Goal: Transaction & Acquisition: Download file/media

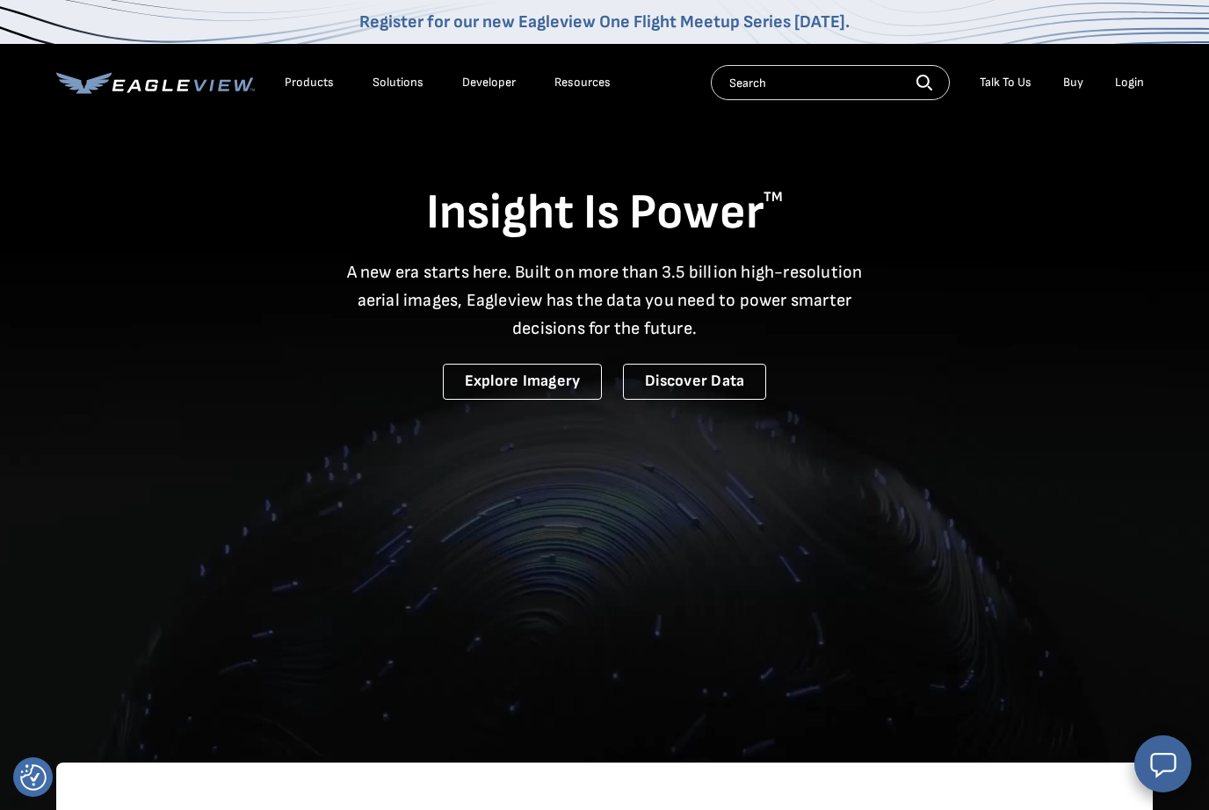
click at [1127, 86] on div "Login" at bounding box center [1129, 83] width 29 height 16
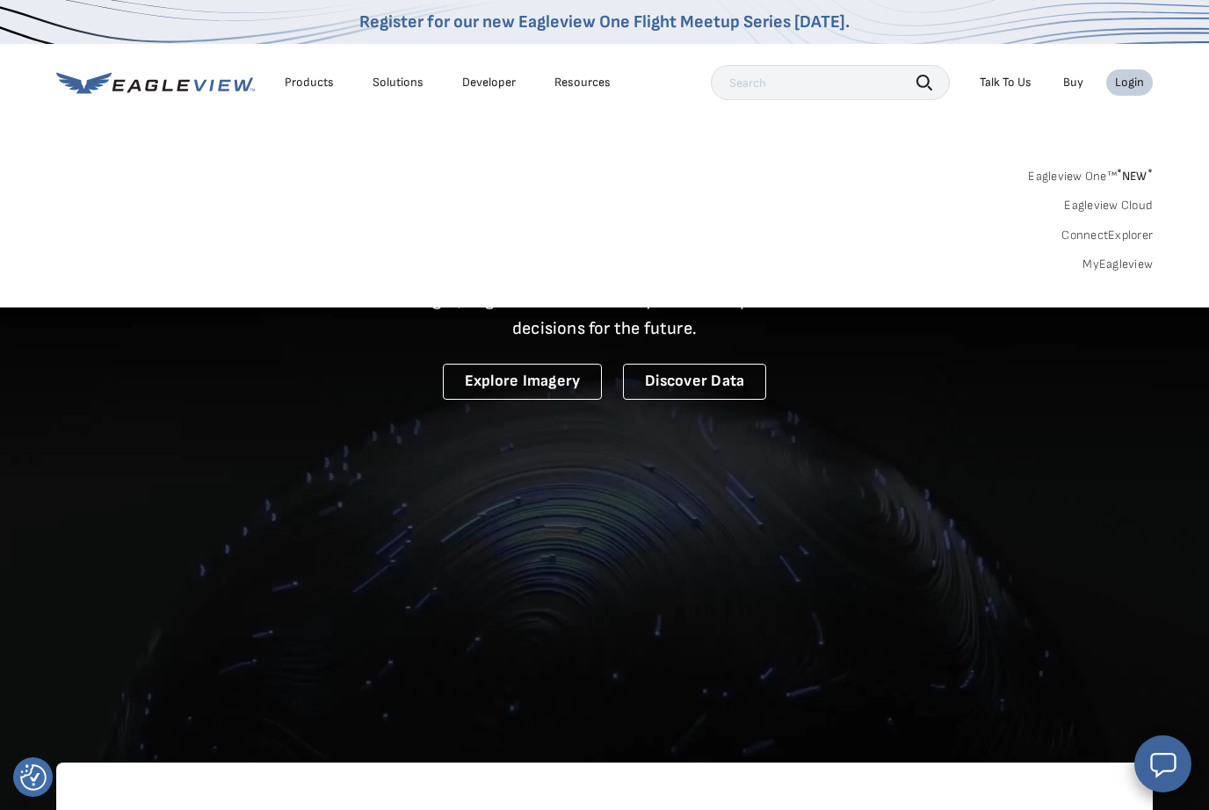
click at [1114, 268] on link "MyEagleview" at bounding box center [1118, 265] width 70 height 16
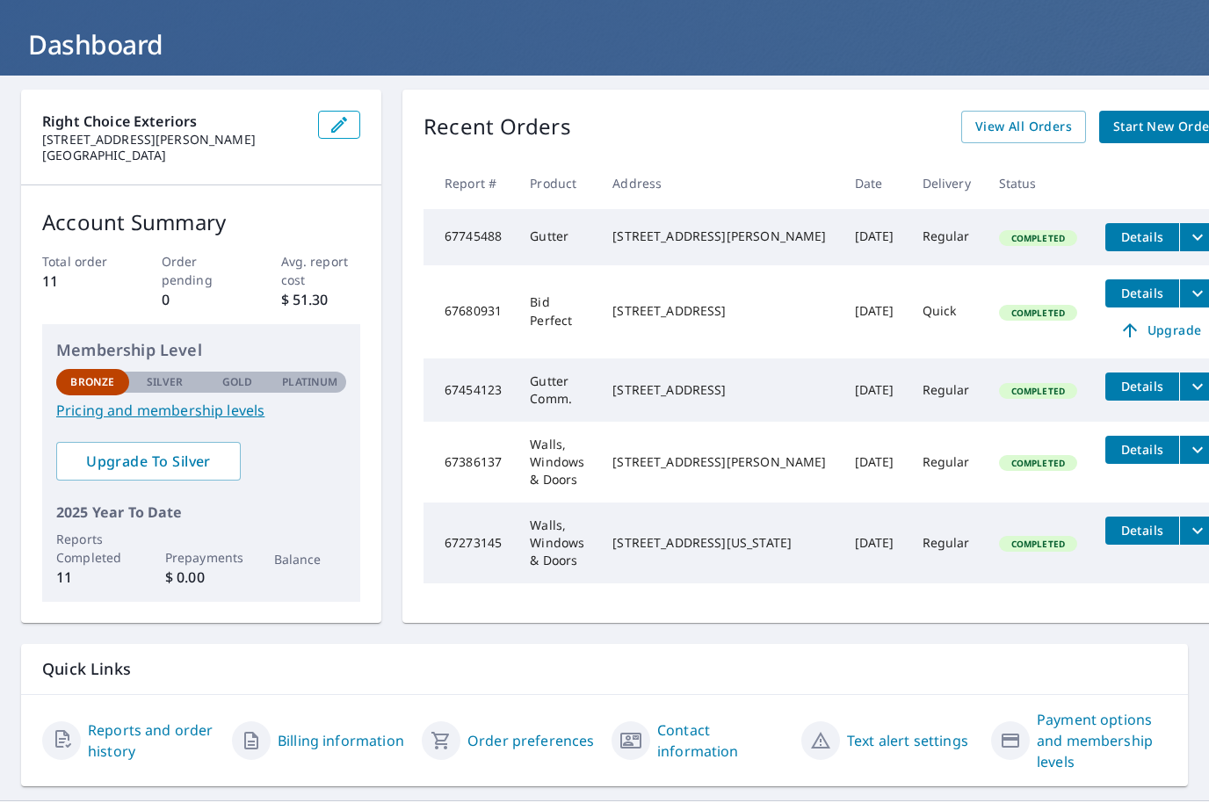
scroll to position [86, 0]
click at [1116, 540] on span "Details" at bounding box center [1142, 531] width 53 height 17
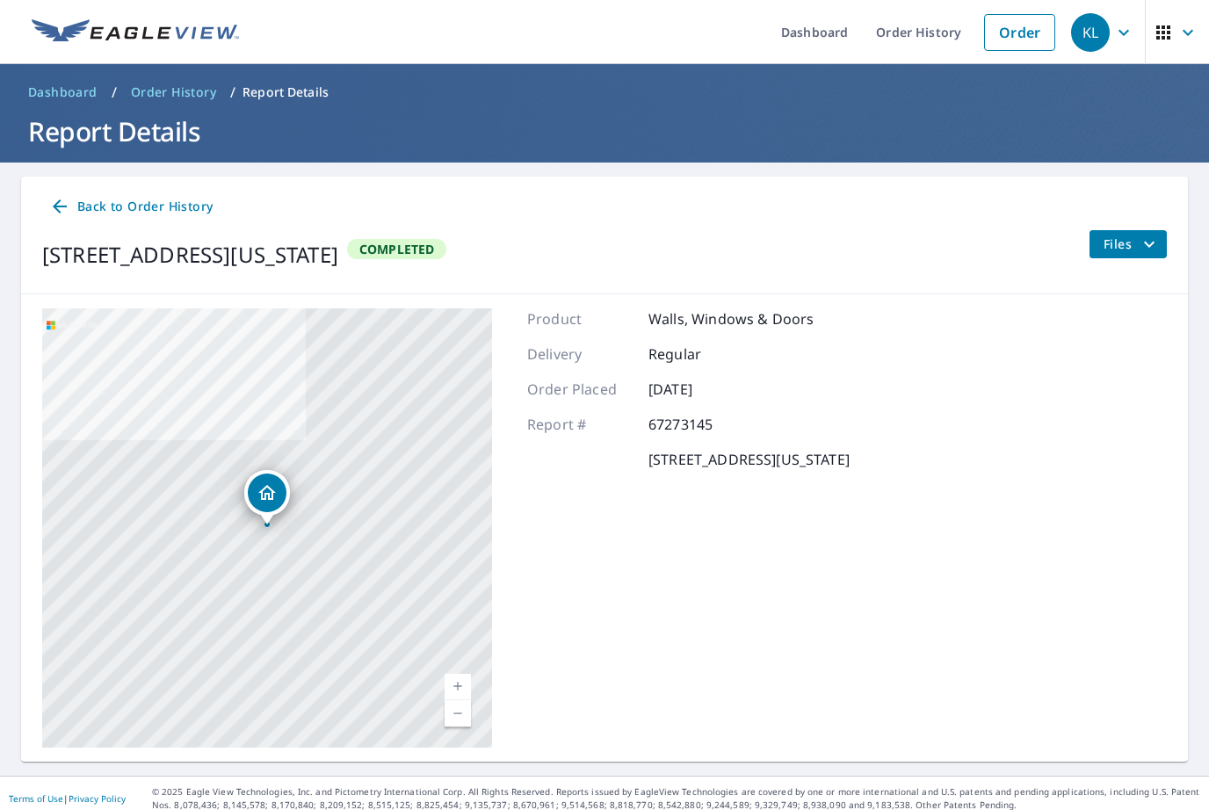
click at [1120, 258] on div "Files" at bounding box center [1128, 254] width 78 height 49
click at [1132, 243] on span "Files" at bounding box center [1132, 244] width 56 height 21
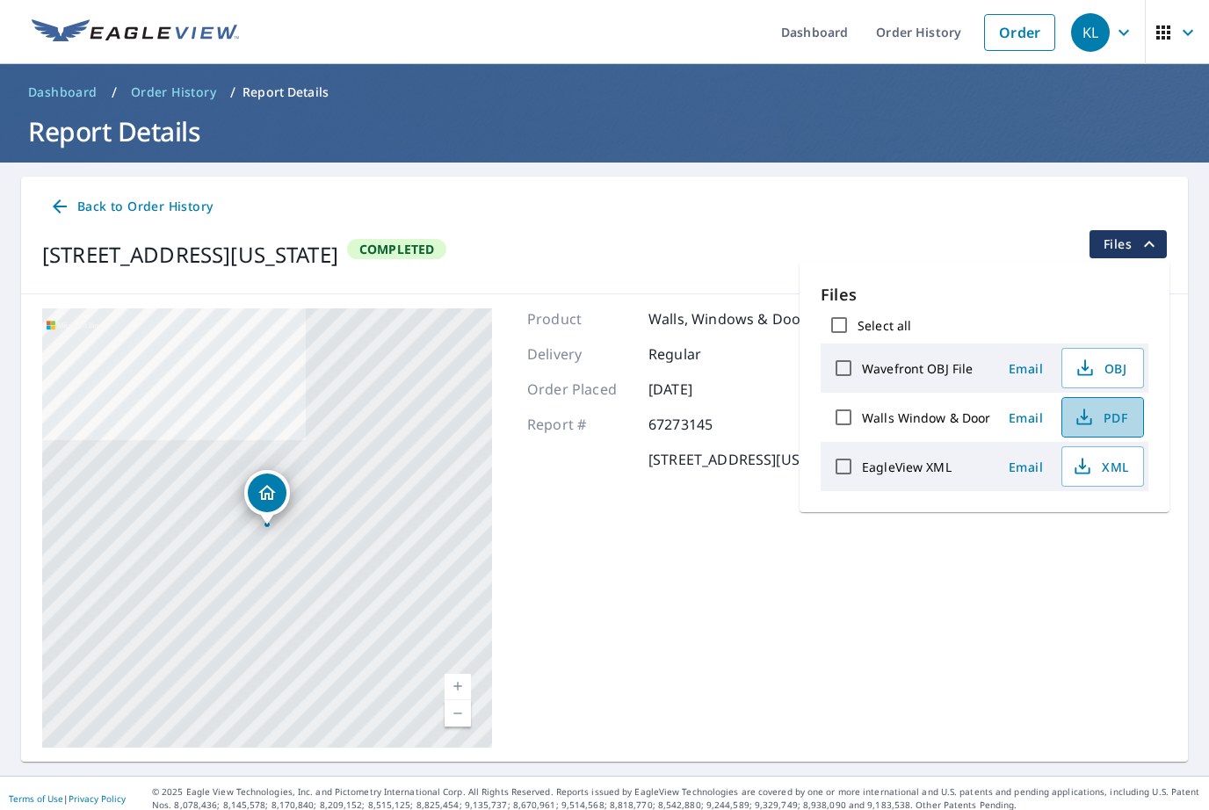
click at [1086, 422] on icon "button" at bounding box center [1084, 417] width 21 height 21
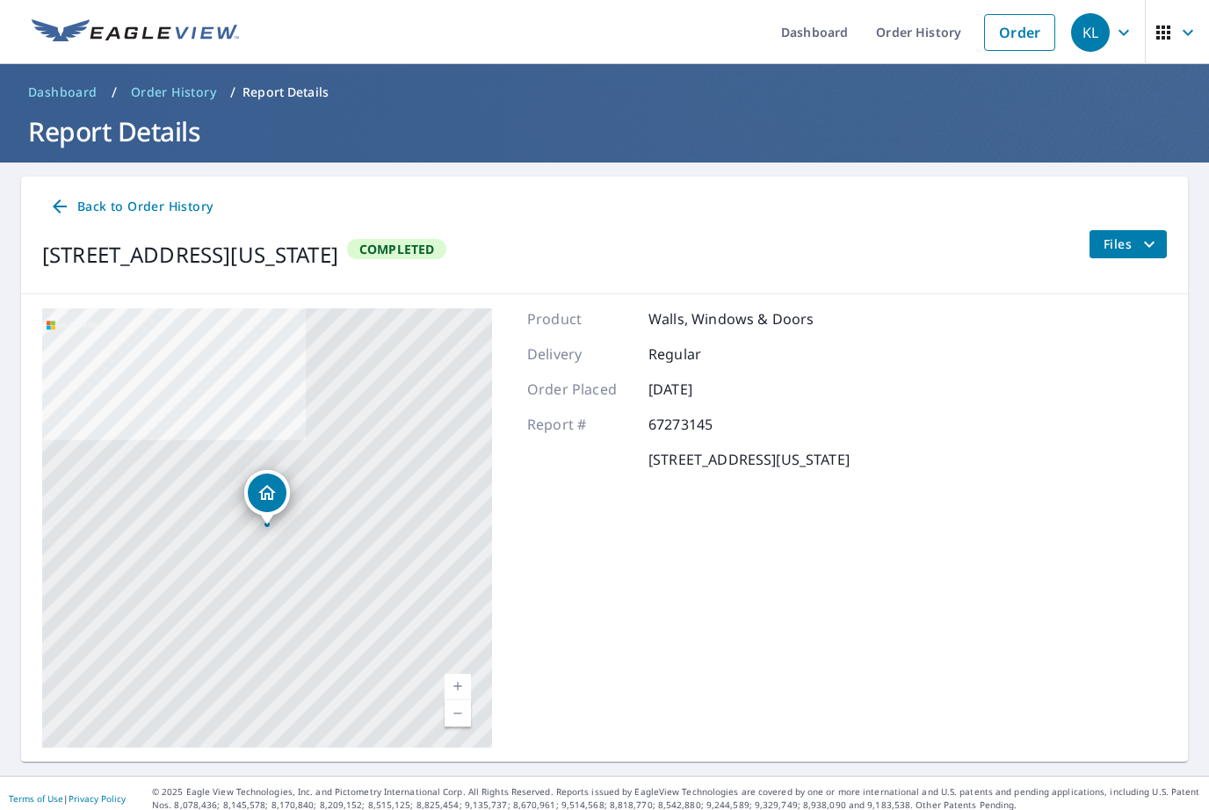
scroll to position [1, 0]
